Goal: Find contact information: Find contact information

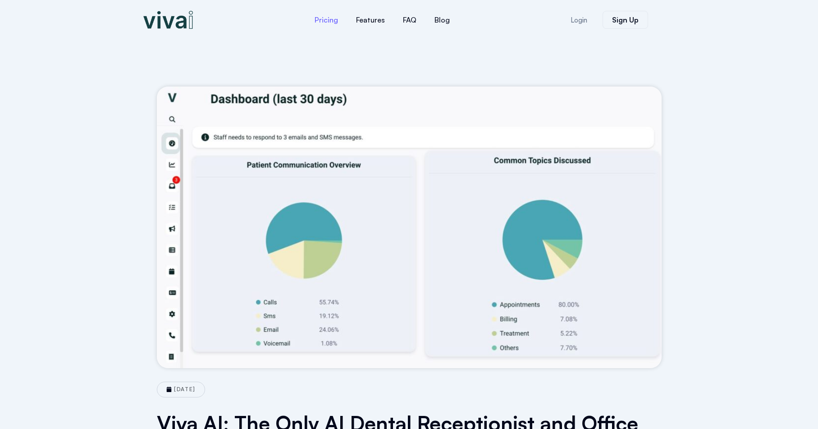
click at [328, 17] on link "Pricing" at bounding box center [326, 20] width 41 height 22
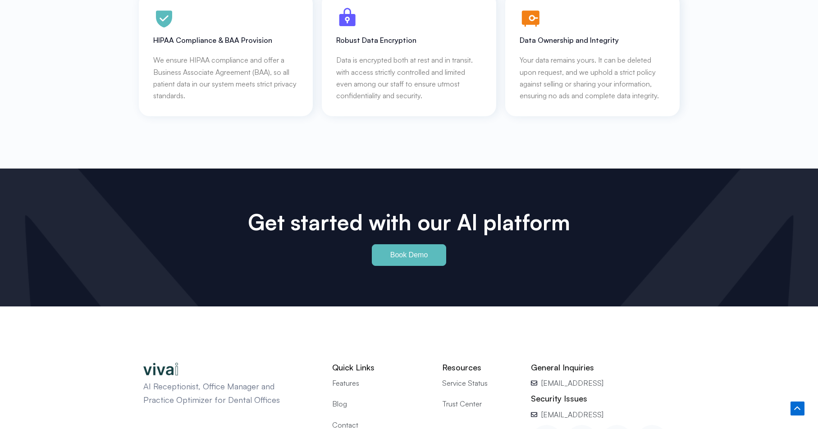
scroll to position [4163, 0]
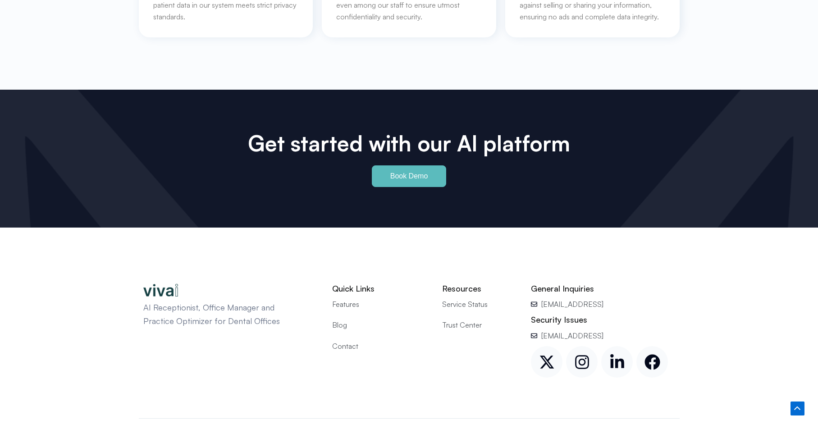
click at [352, 340] on span "Contact" at bounding box center [345, 346] width 26 height 12
click at [340, 340] on span "Contact" at bounding box center [345, 346] width 26 height 12
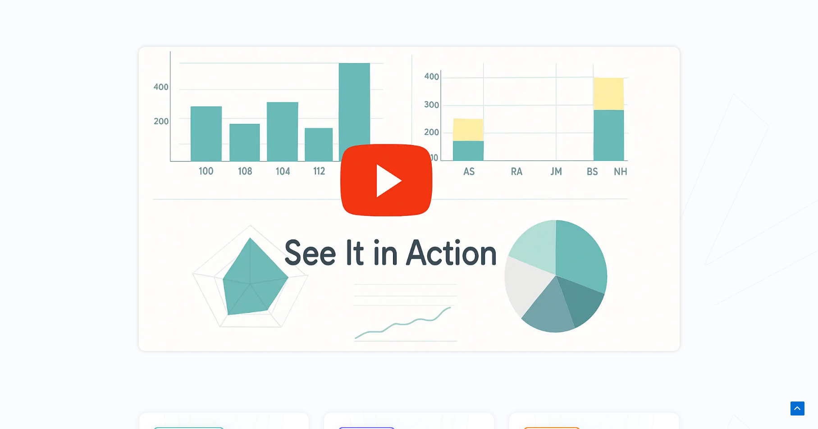
scroll to position [0, 0]
